Goal: Task Accomplishment & Management: Complete application form

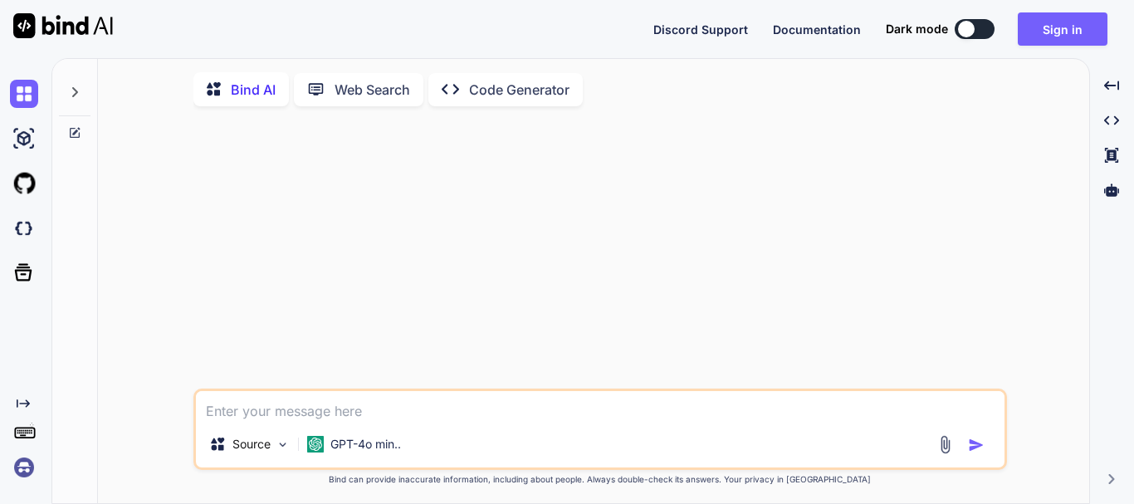
type textarea "x"
click at [1024, 28] on button "Sign in" at bounding box center [1063, 28] width 90 height 33
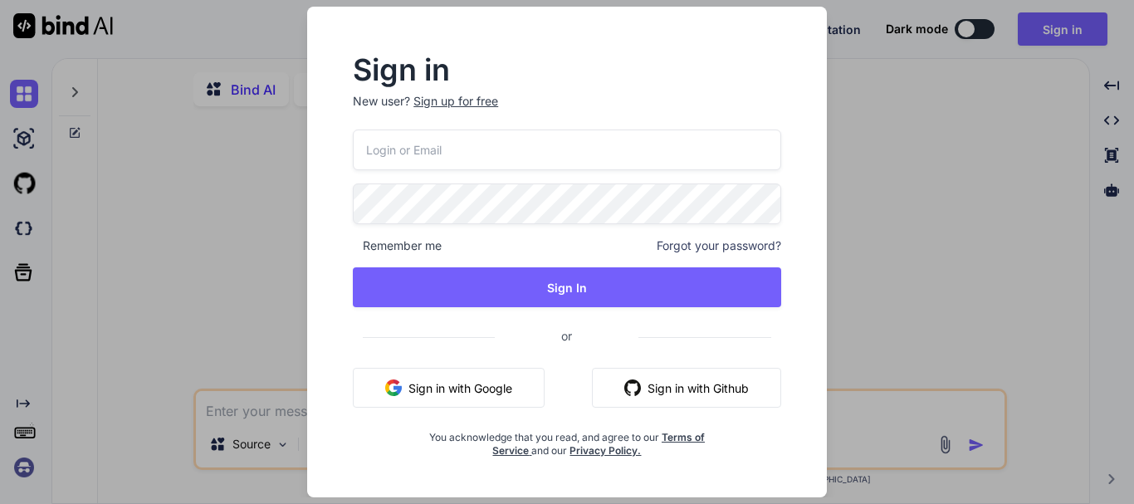
click at [434, 106] on div "Sign up for free" at bounding box center [455, 101] width 85 height 17
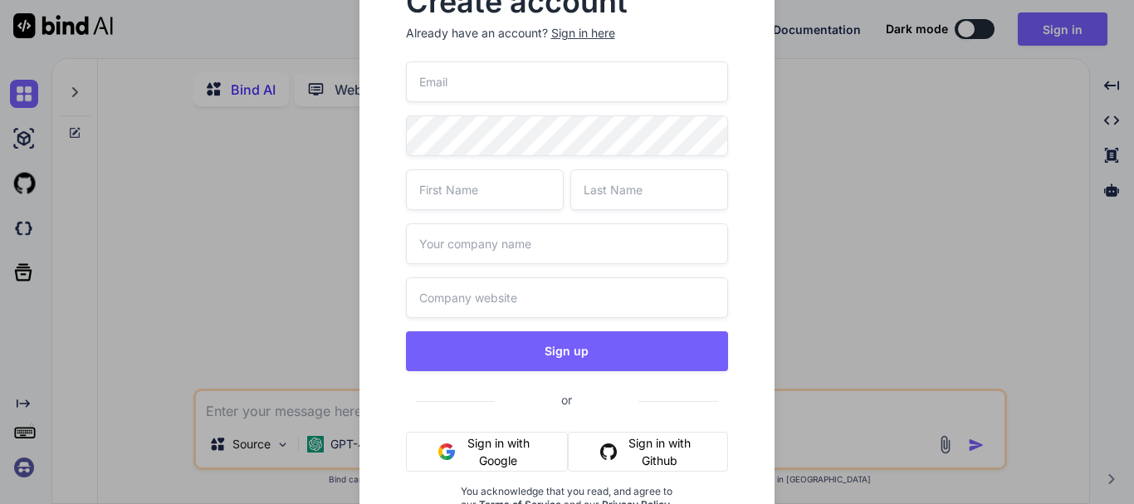
click at [464, 95] on input "email" at bounding box center [567, 81] width 323 height 41
paste input "[EMAIL_ADDRESS][DOMAIN_NAME]"
type input "[EMAIL_ADDRESS][DOMAIN_NAME]"
click at [487, 202] on input "text" at bounding box center [485, 189] width 158 height 41
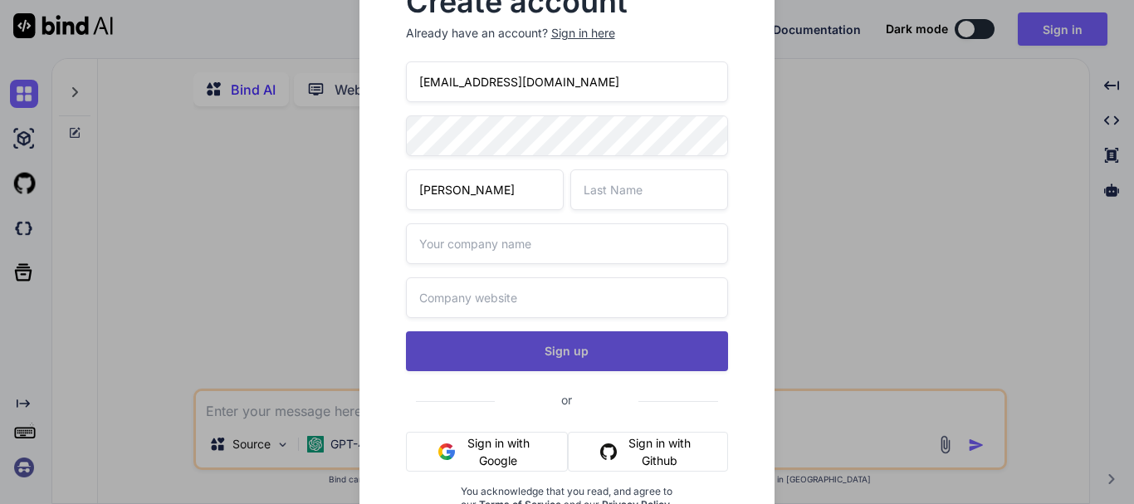
type input "[PERSON_NAME]"
click at [574, 348] on button "Sign up" at bounding box center [567, 351] width 323 height 40
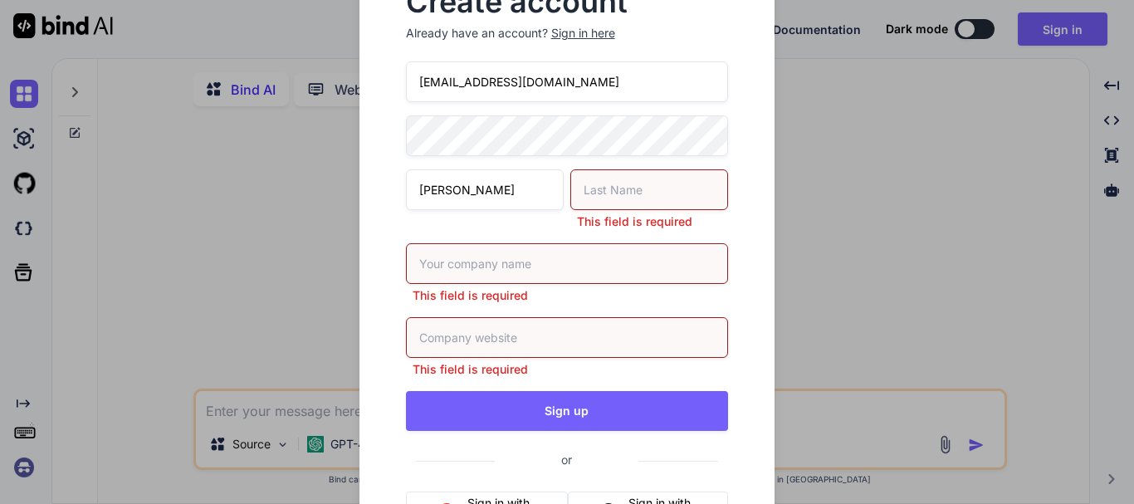
click at [626, 177] on input "text" at bounding box center [649, 189] width 158 height 41
type input "k"
click at [563, 280] on div "This field is required" at bounding box center [567, 273] width 323 height 61
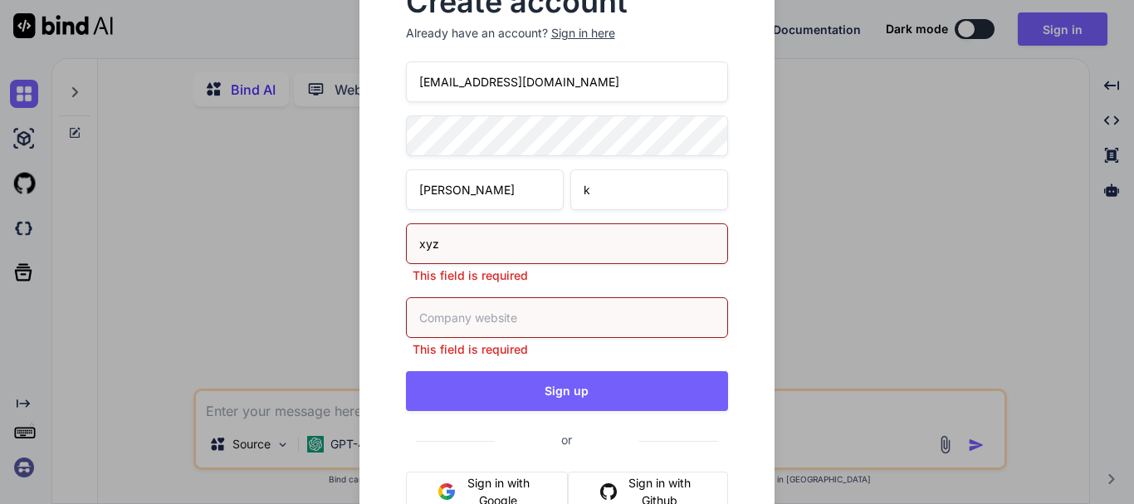
type input "xyz"
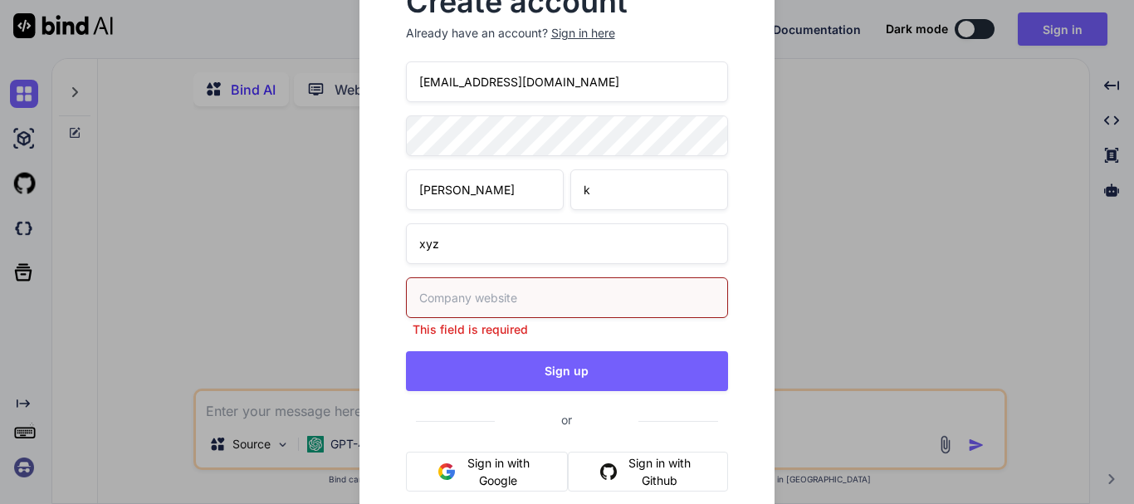
click at [476, 313] on input "text" at bounding box center [567, 297] width 323 height 41
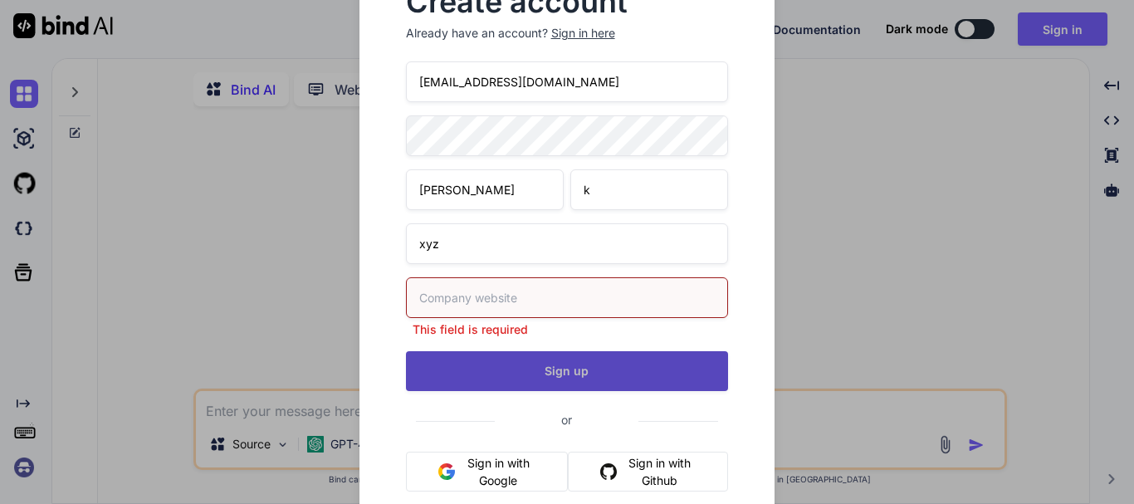
click at [525, 360] on button "Sign up" at bounding box center [567, 371] width 323 height 40
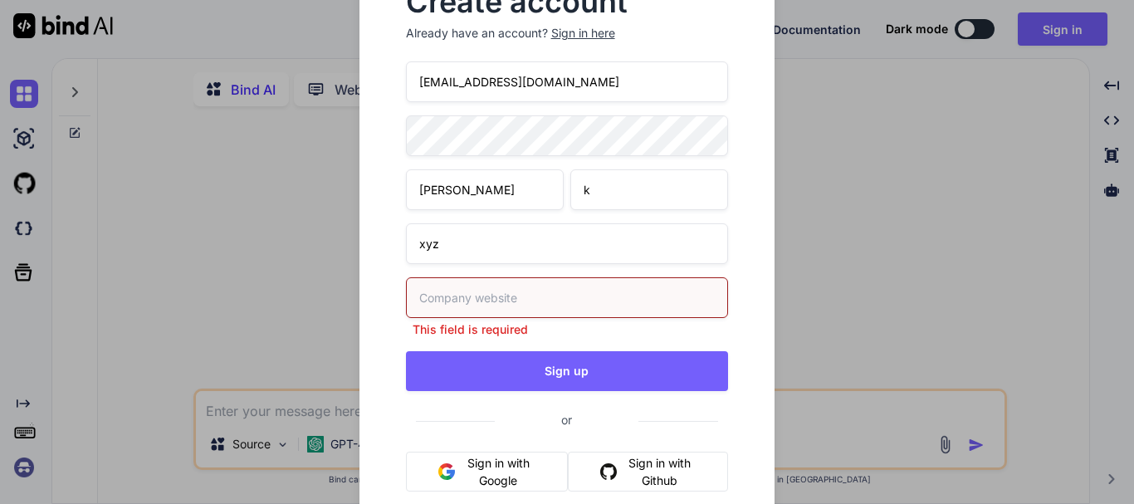
click at [496, 303] on input "text" at bounding box center [567, 297] width 323 height 41
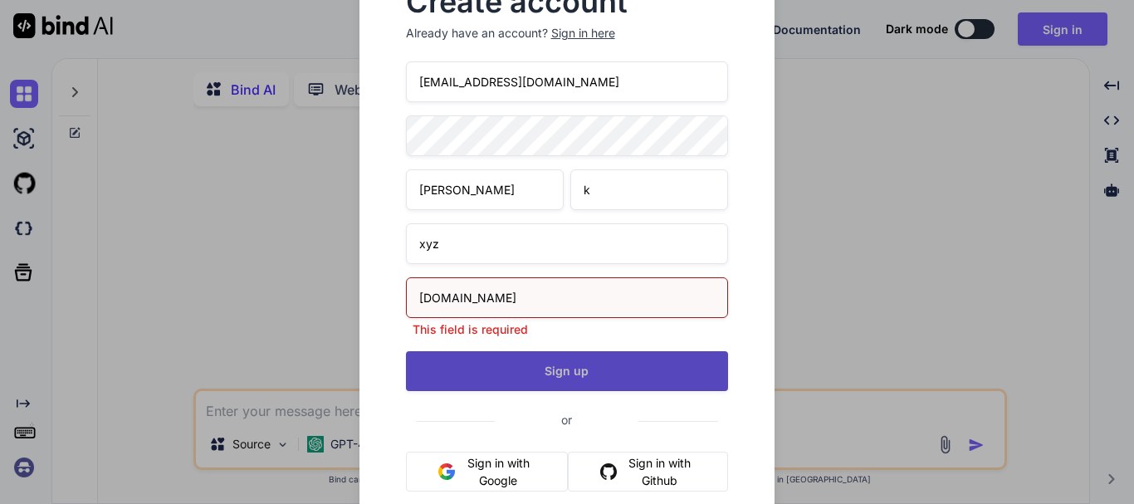
type input "[DOMAIN_NAME]"
click at [598, 359] on button "Sign up" at bounding box center [567, 371] width 323 height 40
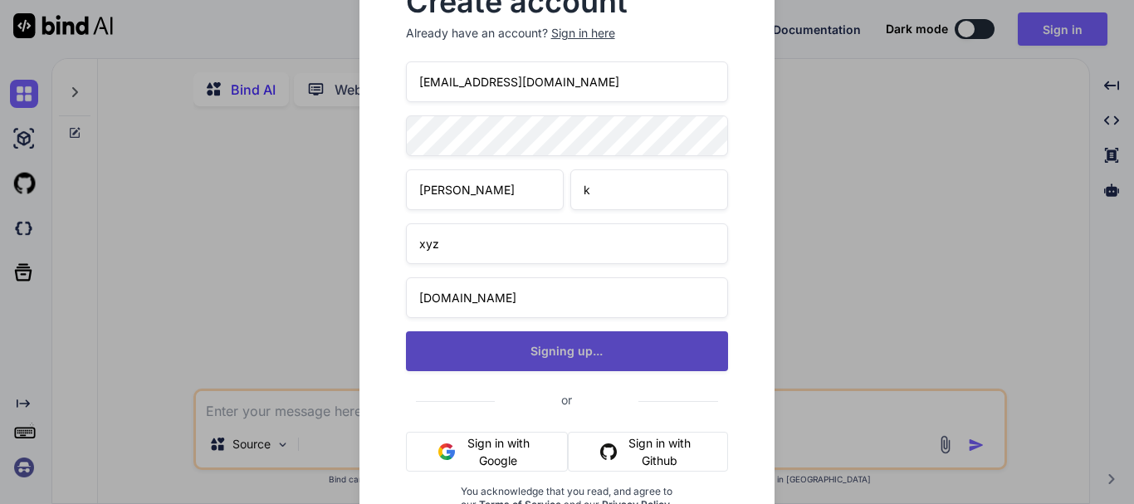
type textarea "x"
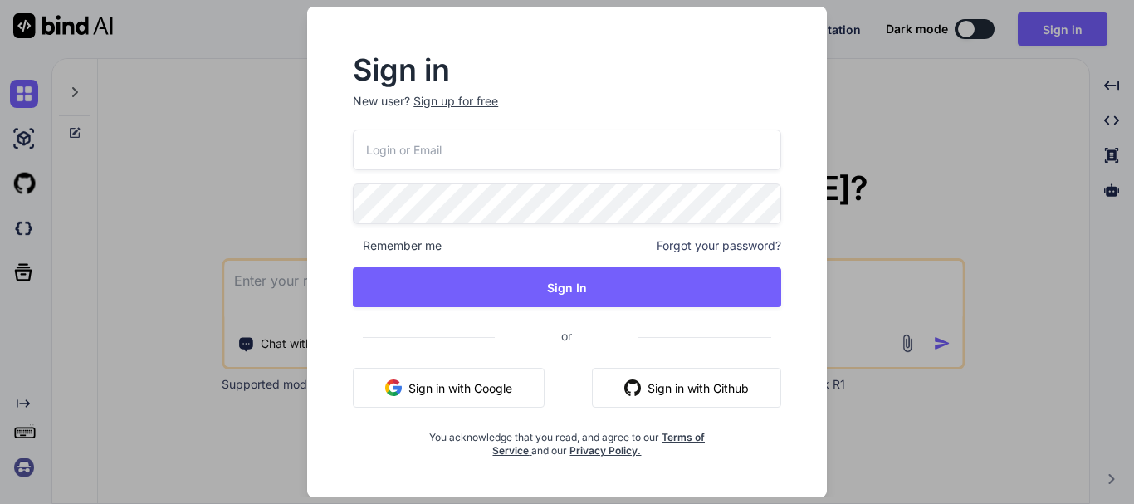
click at [471, 155] on input "email" at bounding box center [567, 149] width 428 height 41
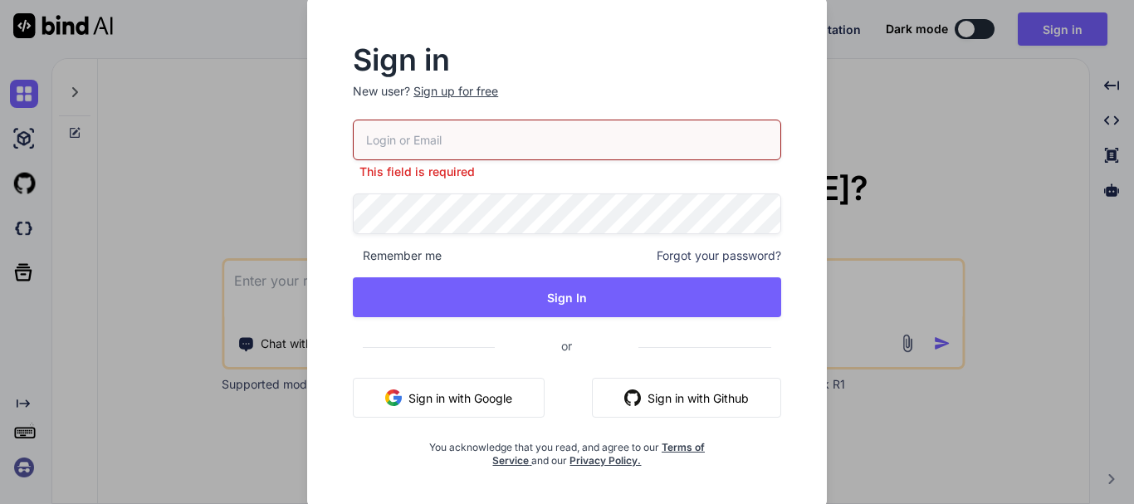
paste input "[EMAIL_ADDRESS][DOMAIN_NAME]"
type input "[EMAIL_ADDRESS][DOMAIN_NAME]"
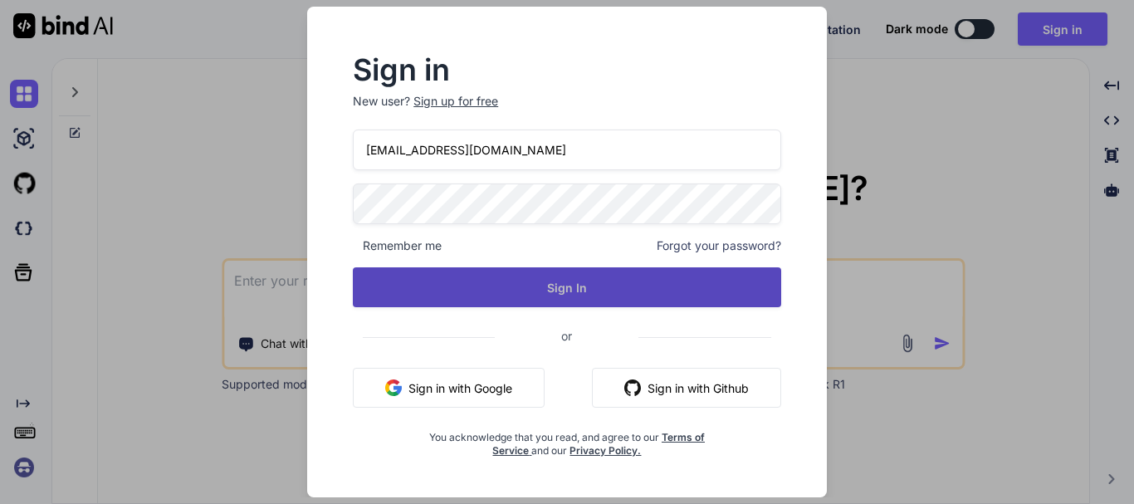
click at [522, 286] on button "Sign In" at bounding box center [567, 287] width 428 height 40
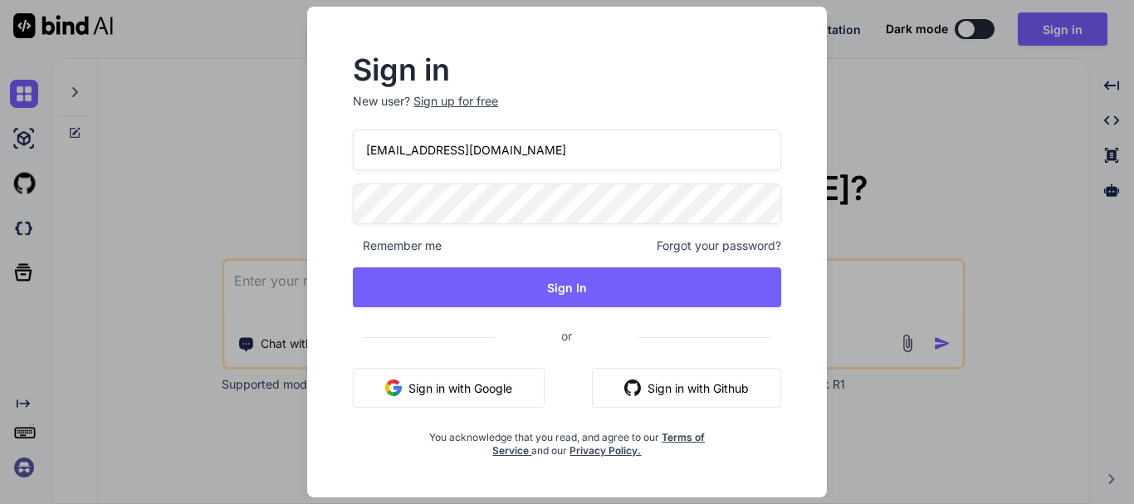
click at [362, 244] on span "Remember me" at bounding box center [397, 245] width 89 height 17
click at [356, 245] on span "Remember me" at bounding box center [397, 245] width 89 height 17
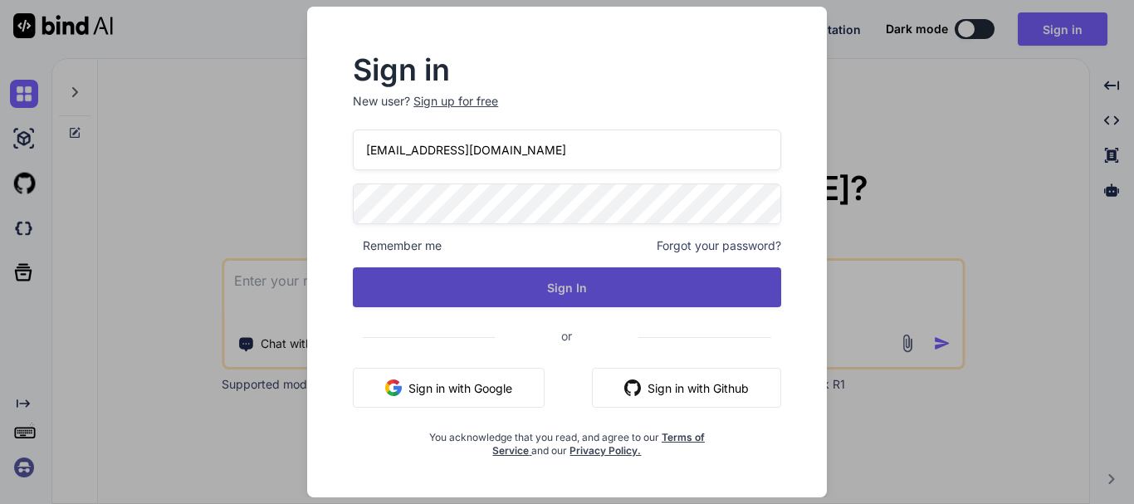
click at [500, 273] on button "Sign In" at bounding box center [567, 287] width 428 height 40
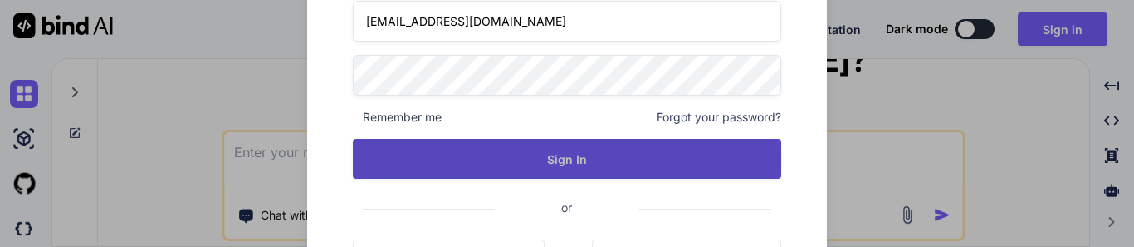
click at [699, 152] on button "Sign In" at bounding box center [567, 159] width 428 height 40
